Goal: Task Accomplishment & Management: Complete application form

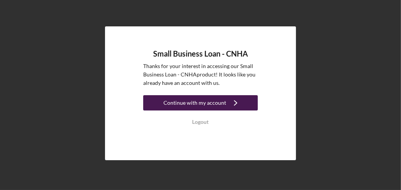
click at [192, 106] on div "Continue with my account" at bounding box center [194, 102] width 63 height 15
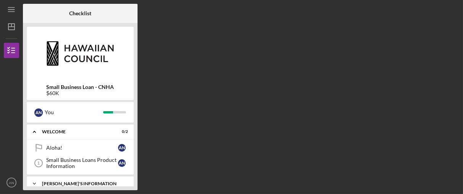
click at [53, 180] on div "Icon/Expander [PERSON_NAME]'S INFORMATION 7 / 8" at bounding box center [80, 183] width 107 height 15
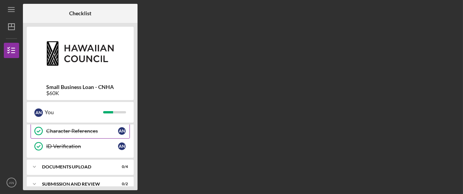
scroll to position [167, 0]
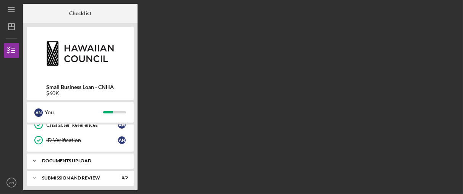
click at [91, 154] on div "Icon/Expander DOCUMENTS UPLOAD 0 / 4" at bounding box center [80, 160] width 107 height 15
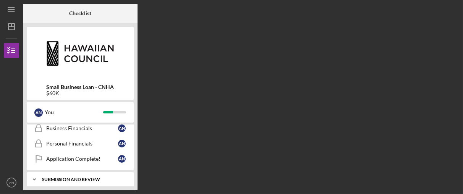
click at [86, 172] on div "Icon/Expander SUBMISSION AND REVIEW 0 / 2" at bounding box center [80, 179] width 107 height 15
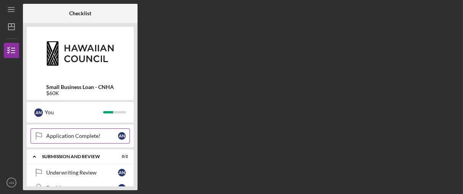
scroll to position [264, 0]
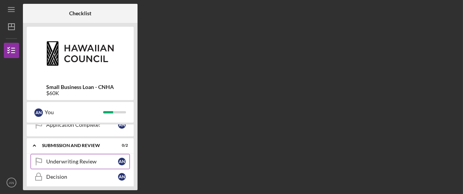
click at [87, 158] on div "Underwriting Review" at bounding box center [82, 161] width 72 height 6
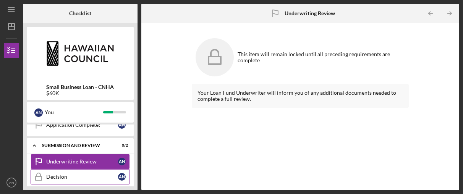
click at [86, 174] on div "Decision" at bounding box center [82, 177] width 72 height 6
